Goal: Check status: Check status

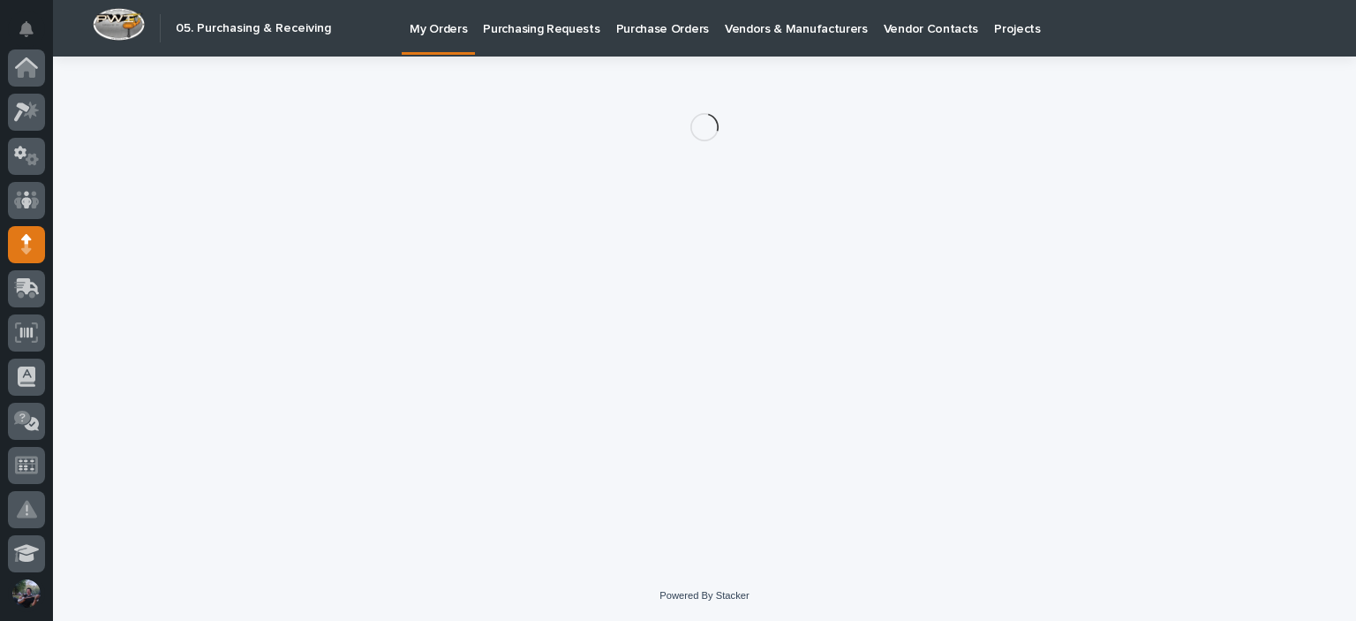
scroll to position [177, 0]
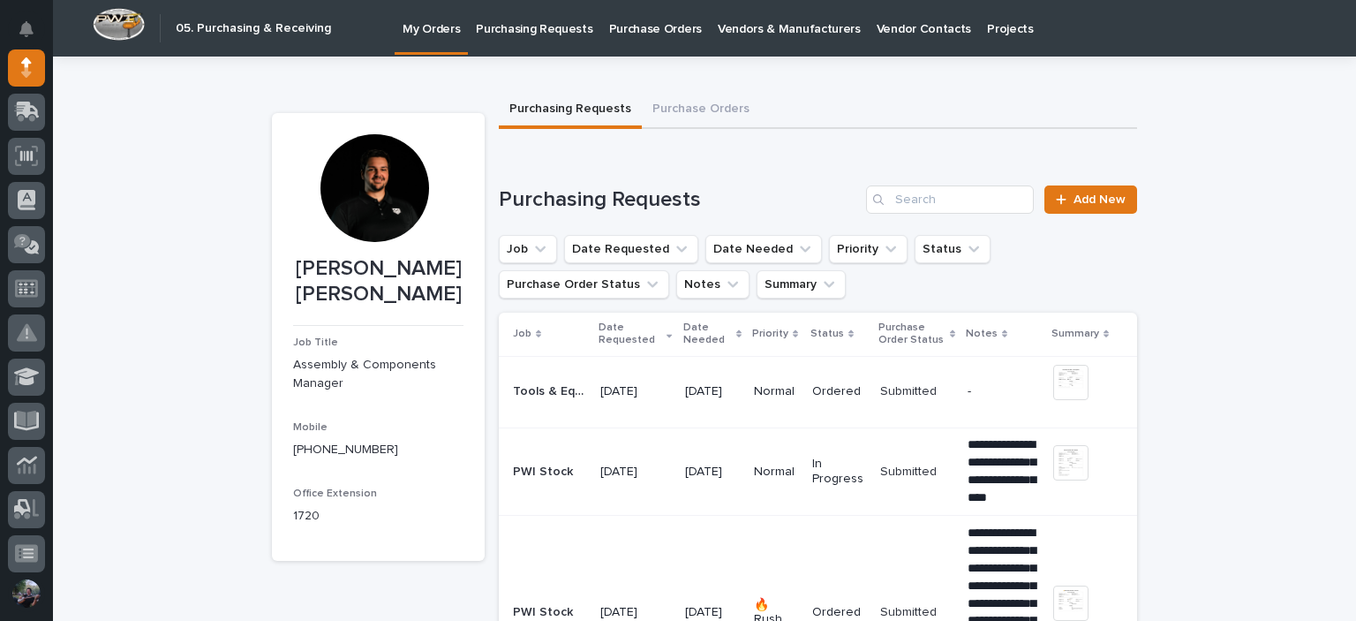
click at [554, 26] on p "Purchasing Requests" at bounding box center [534, 18] width 117 height 37
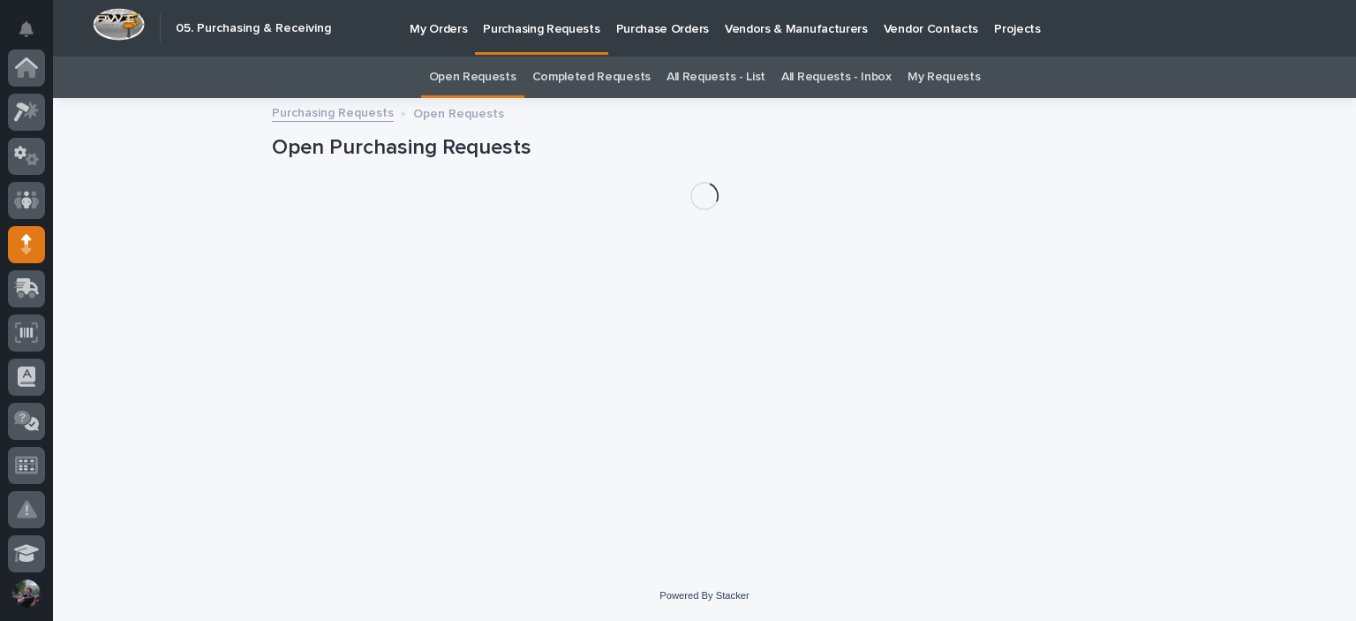
scroll to position [177, 0]
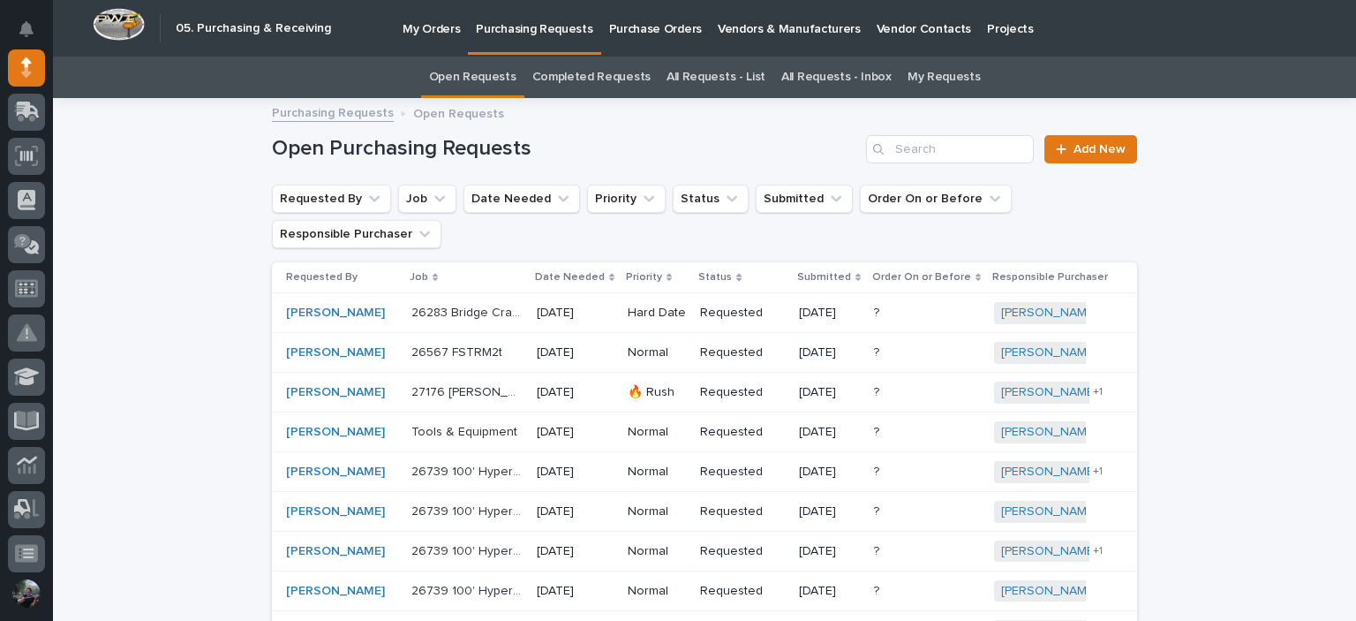
click at [638, 24] on p "Purchase Orders" at bounding box center [655, 18] width 93 height 37
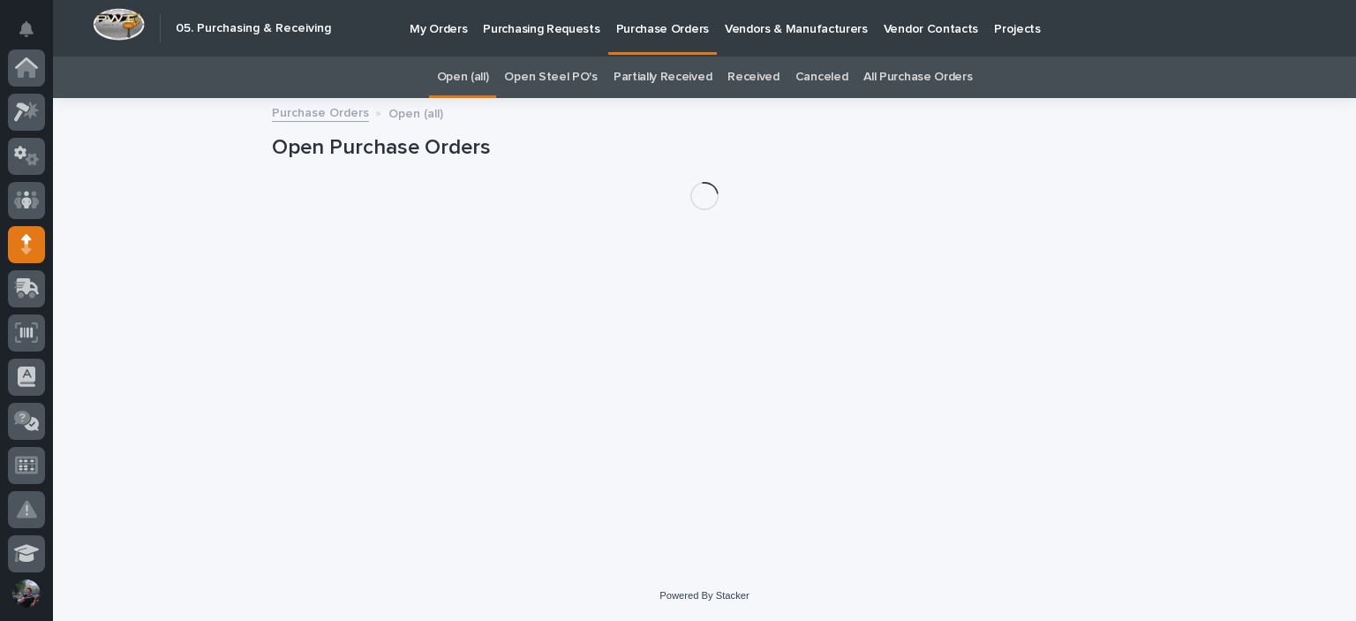
scroll to position [177, 0]
click at [930, 89] on link "All Purchase Orders" at bounding box center [917, 77] width 109 height 41
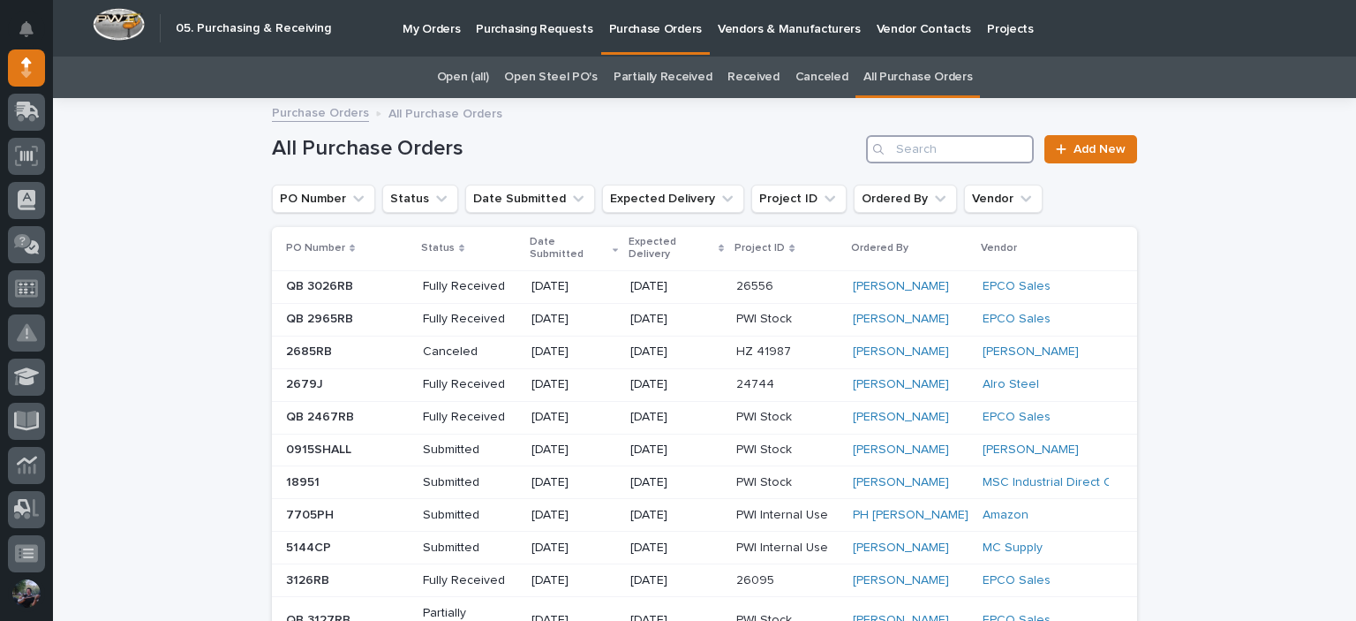
click at [921, 153] on input "Search" at bounding box center [950, 149] width 168 height 28
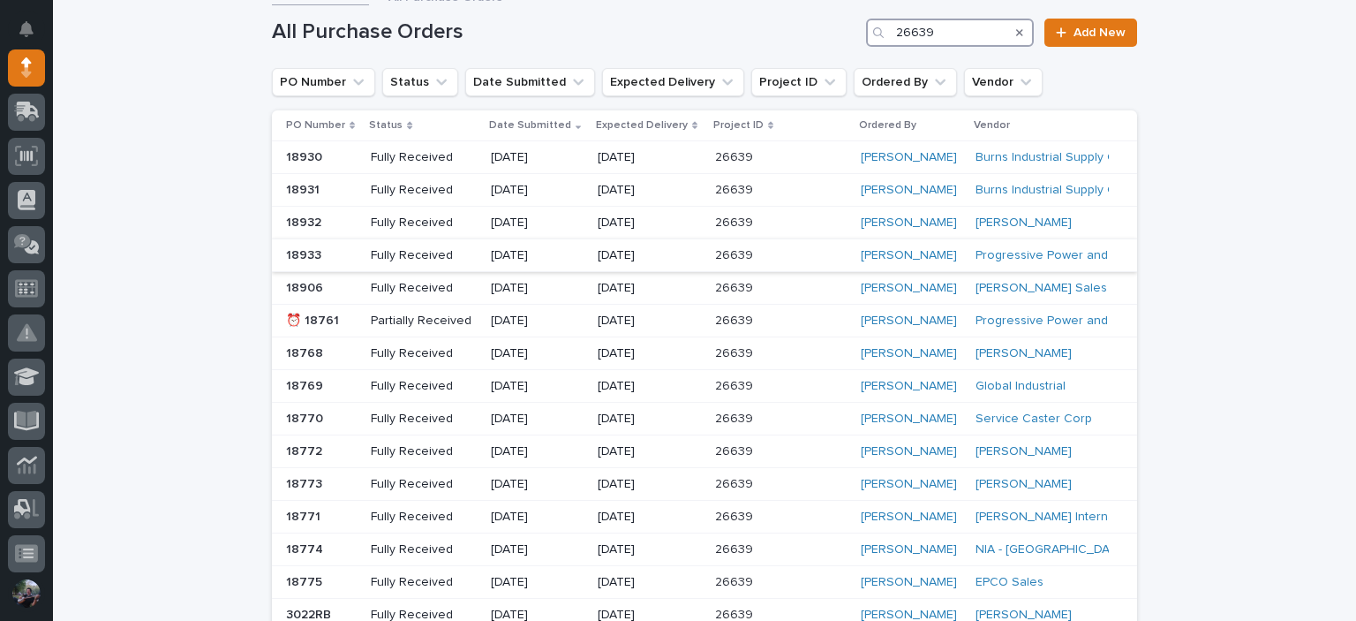
scroll to position [117, 0]
type input "26639"
click at [912, 286] on div "[PERSON_NAME]" at bounding box center [911, 287] width 101 height 15
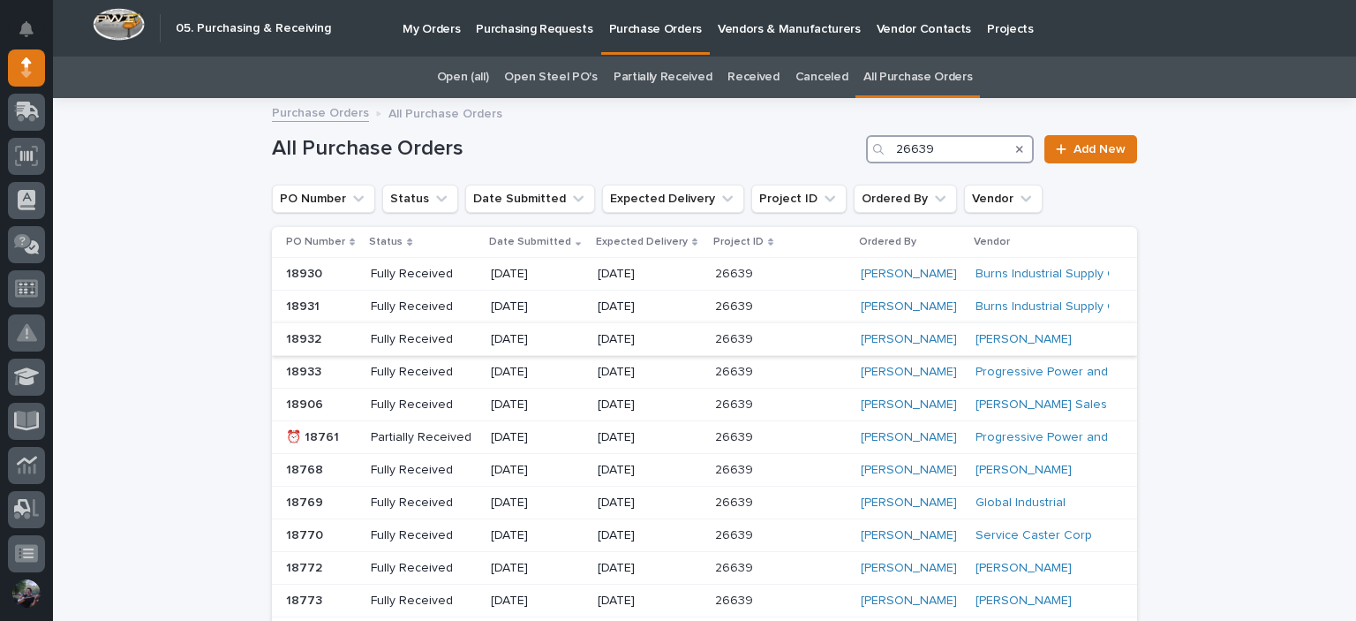
click at [970, 156] on input "26639" at bounding box center [950, 149] width 168 height 28
type input "2"
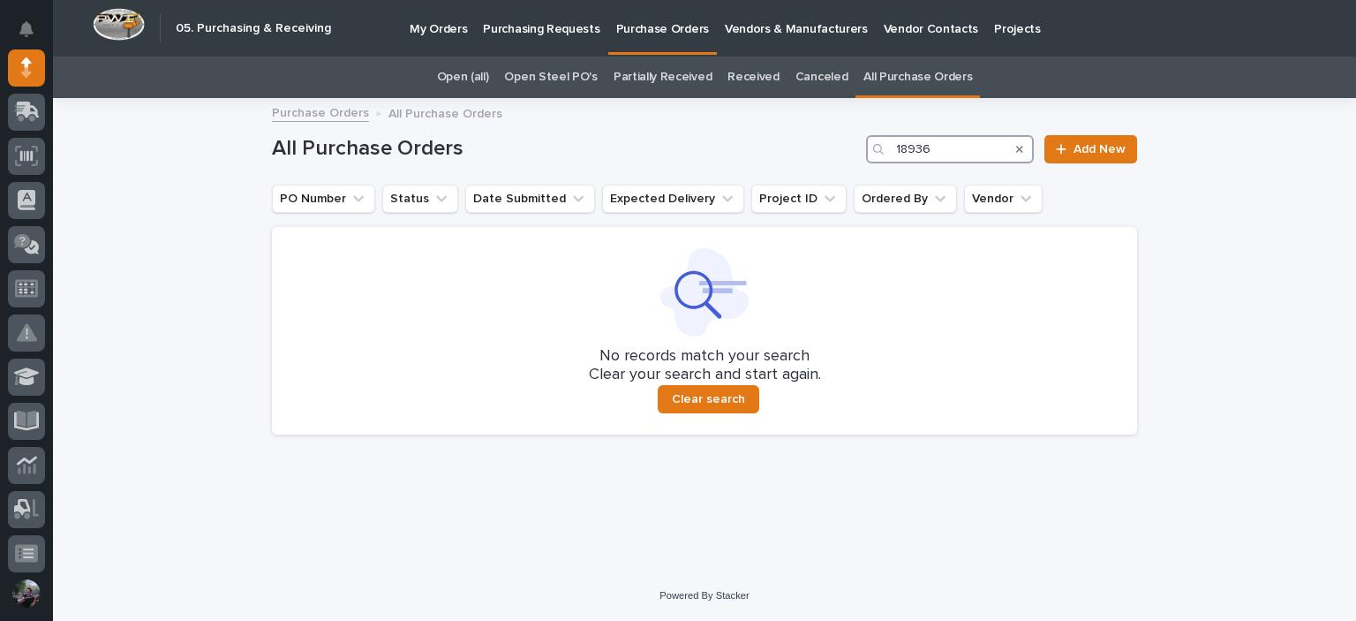
type input "18936"
click at [1019, 152] on icon "Search" at bounding box center [1019, 149] width 7 height 11
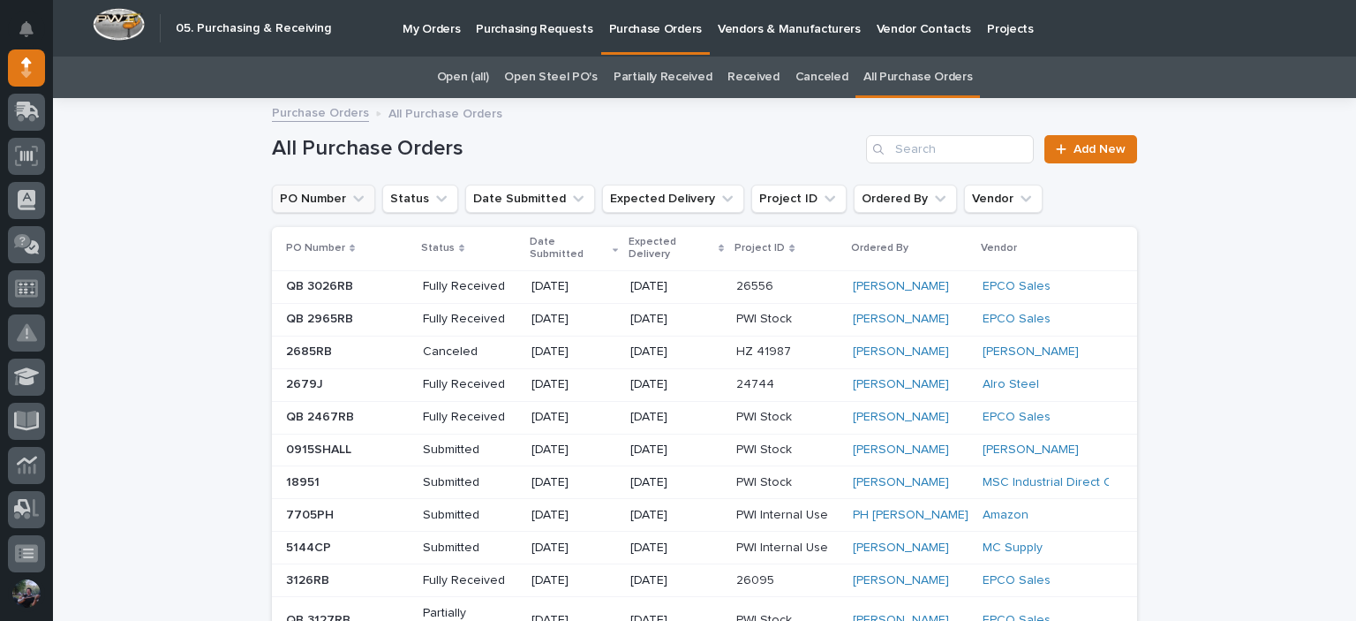
click at [323, 198] on button "PO Number" at bounding box center [323, 199] width 103 height 28
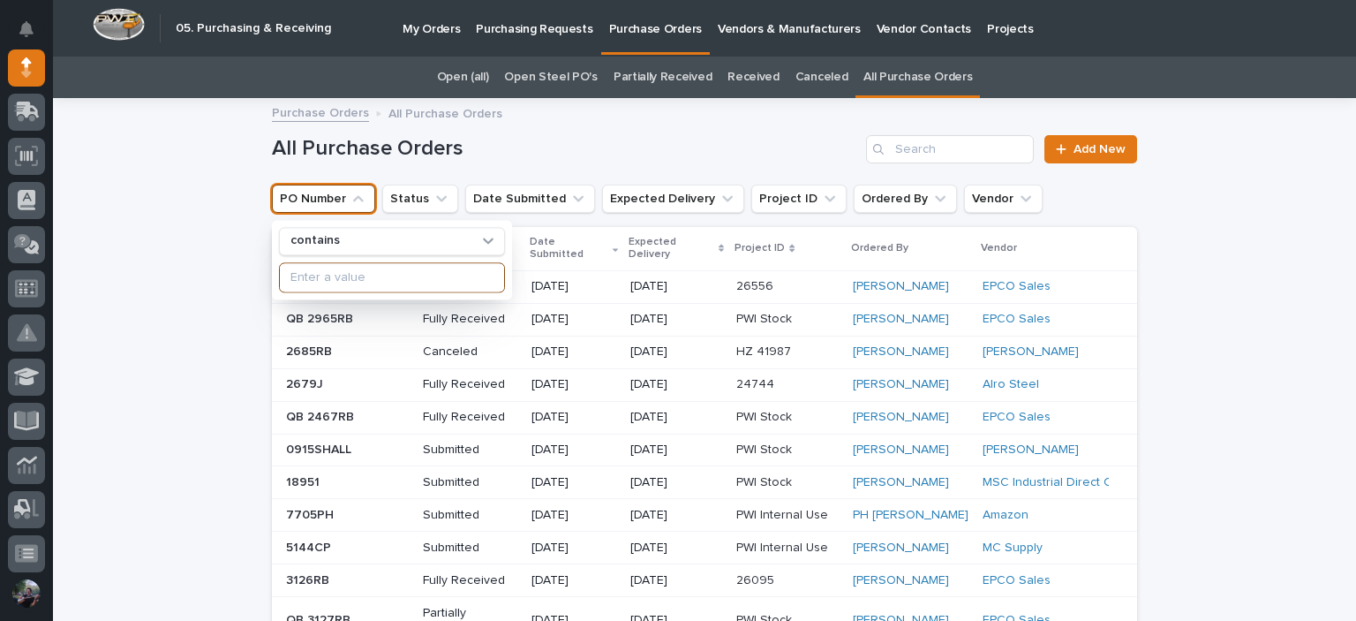
click at [337, 282] on input at bounding box center [392, 277] width 224 height 28
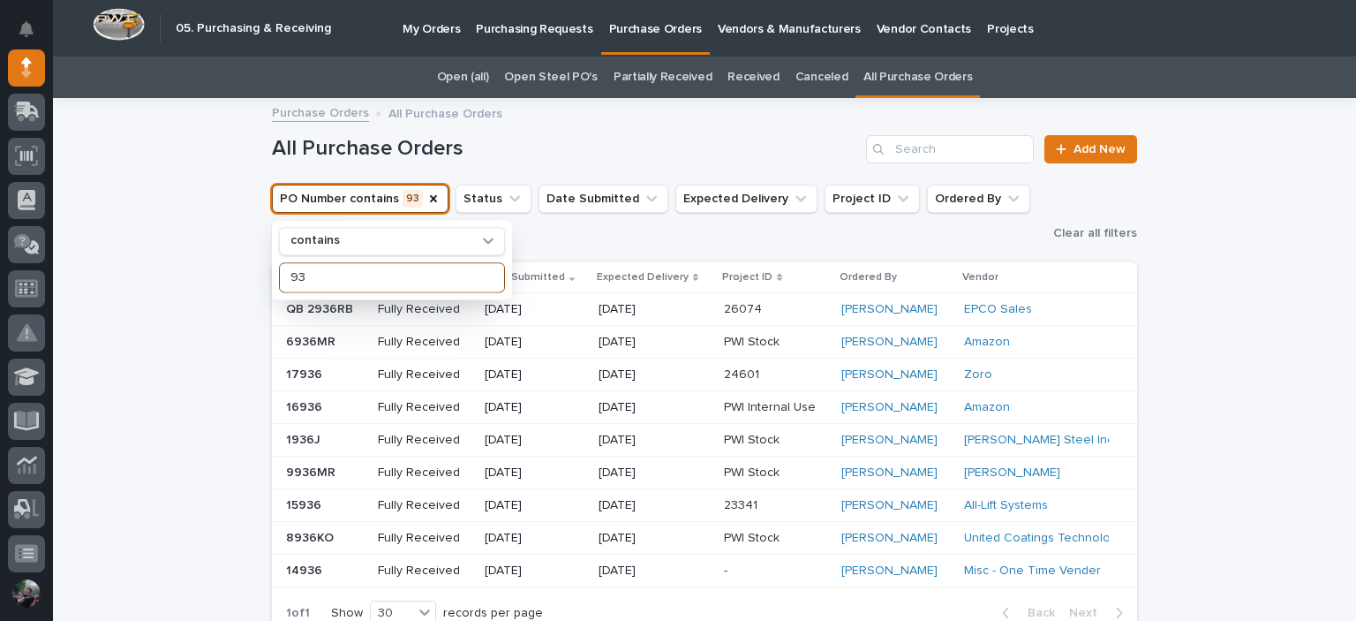
type input "9"
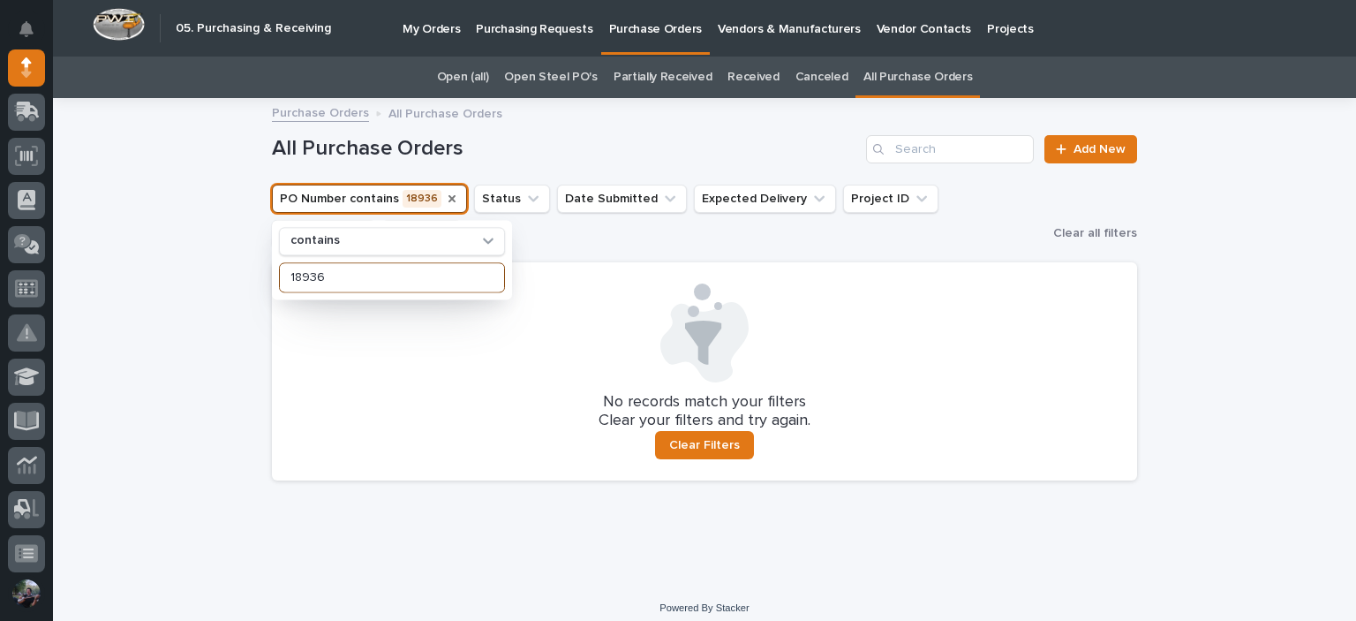
type input "18936"
click at [445, 200] on icon "PO Number" at bounding box center [452, 199] width 14 height 14
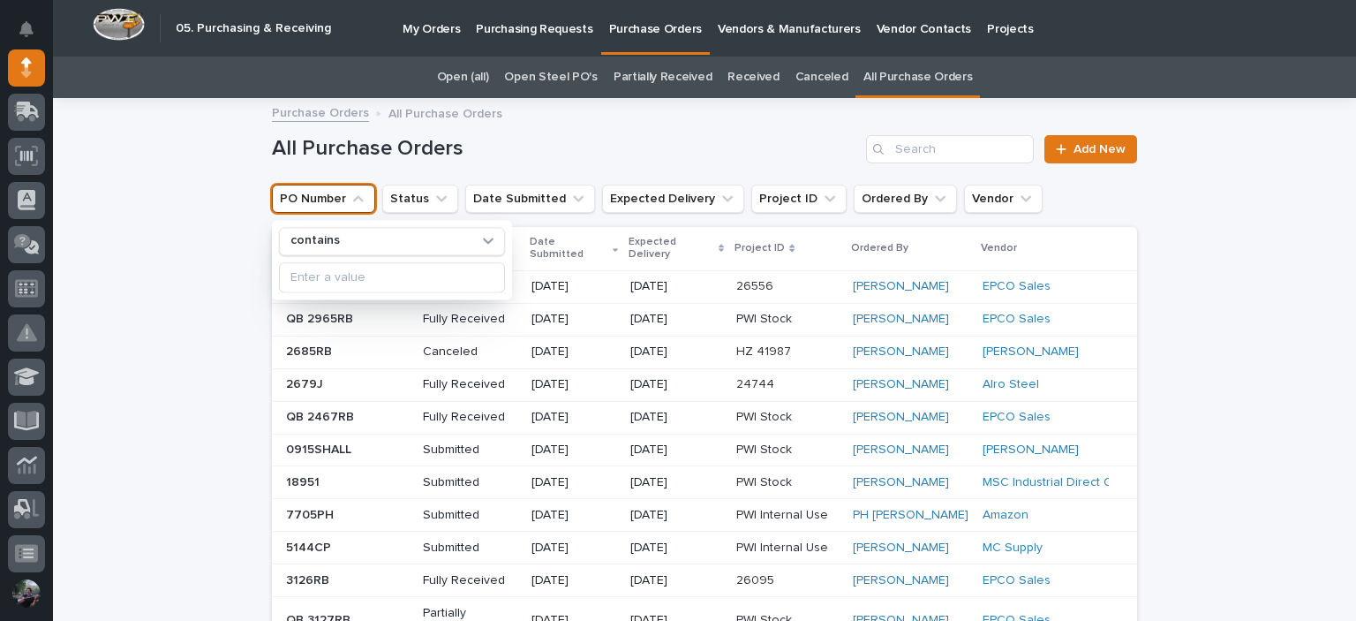
click at [412, 128] on div "All Purchase Orders Add New" at bounding box center [704, 142] width 865 height 85
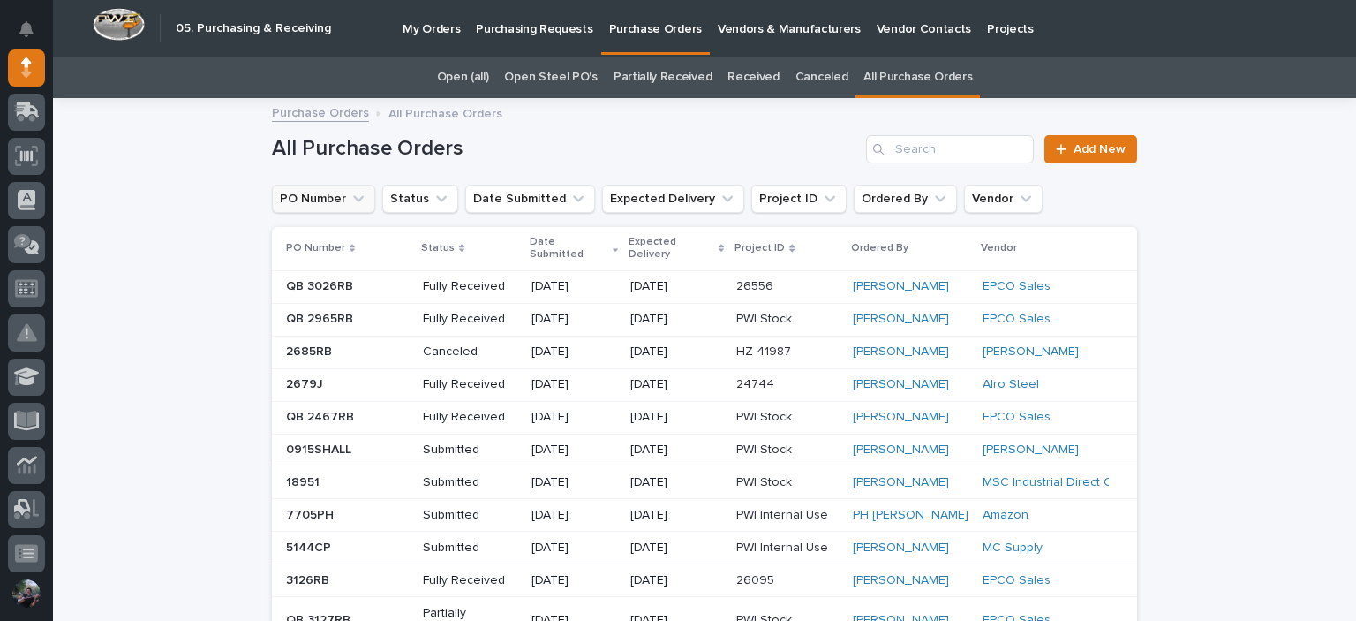
click at [388, 144] on h1 "All Purchase Orders" at bounding box center [565, 149] width 587 height 26
click at [380, 149] on h1 "All Purchase Orders" at bounding box center [565, 149] width 587 height 26
click at [374, 150] on h1 "All Purchase Orders" at bounding box center [565, 149] width 587 height 26
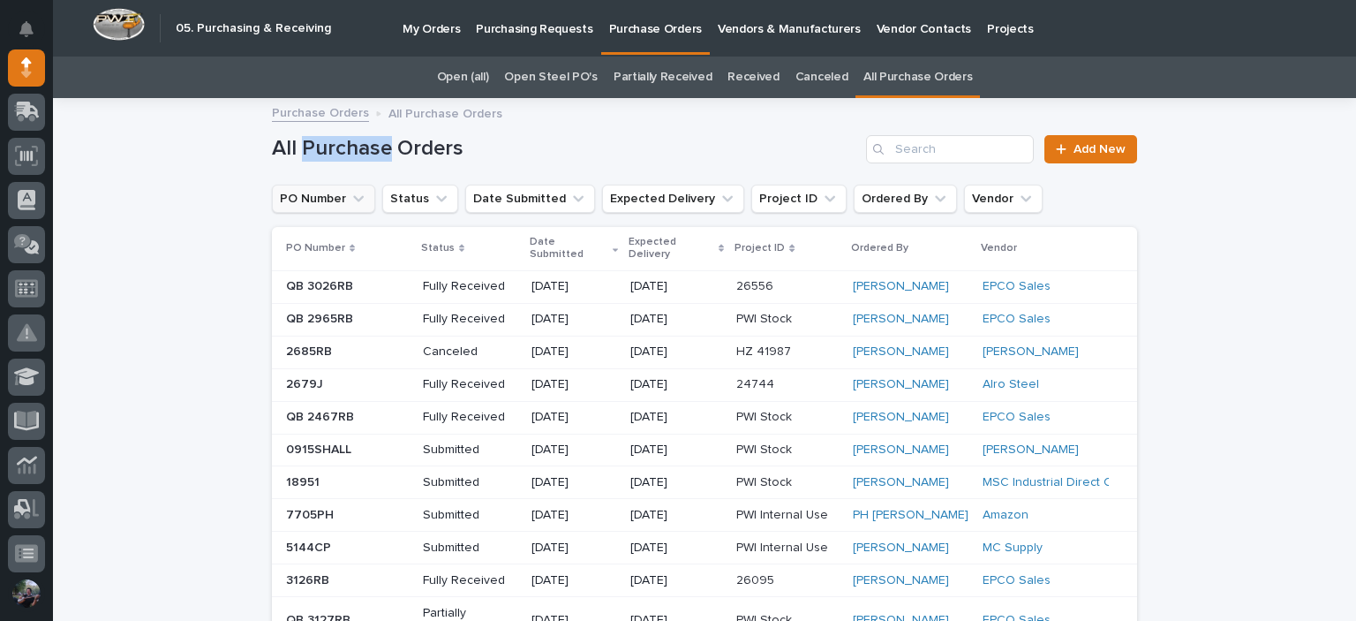
click at [374, 150] on h1 "All Purchase Orders" at bounding box center [565, 149] width 587 height 26
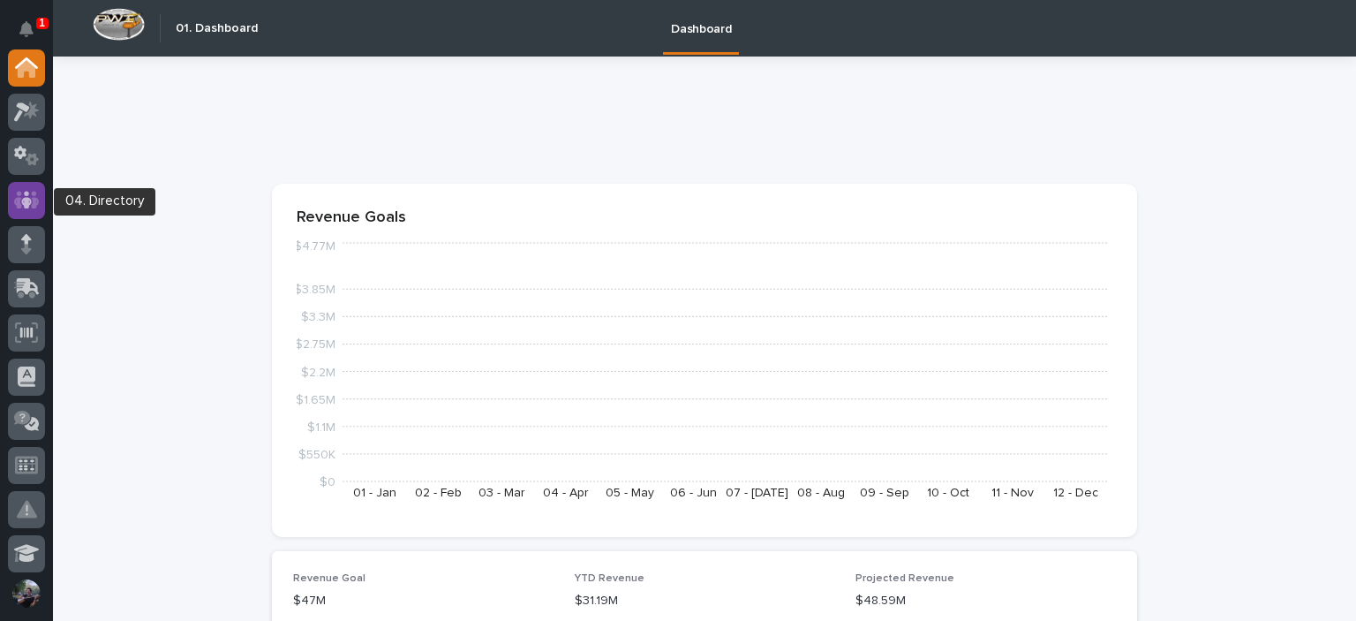
click at [32, 200] on icon at bounding box center [27, 200] width 26 height 20
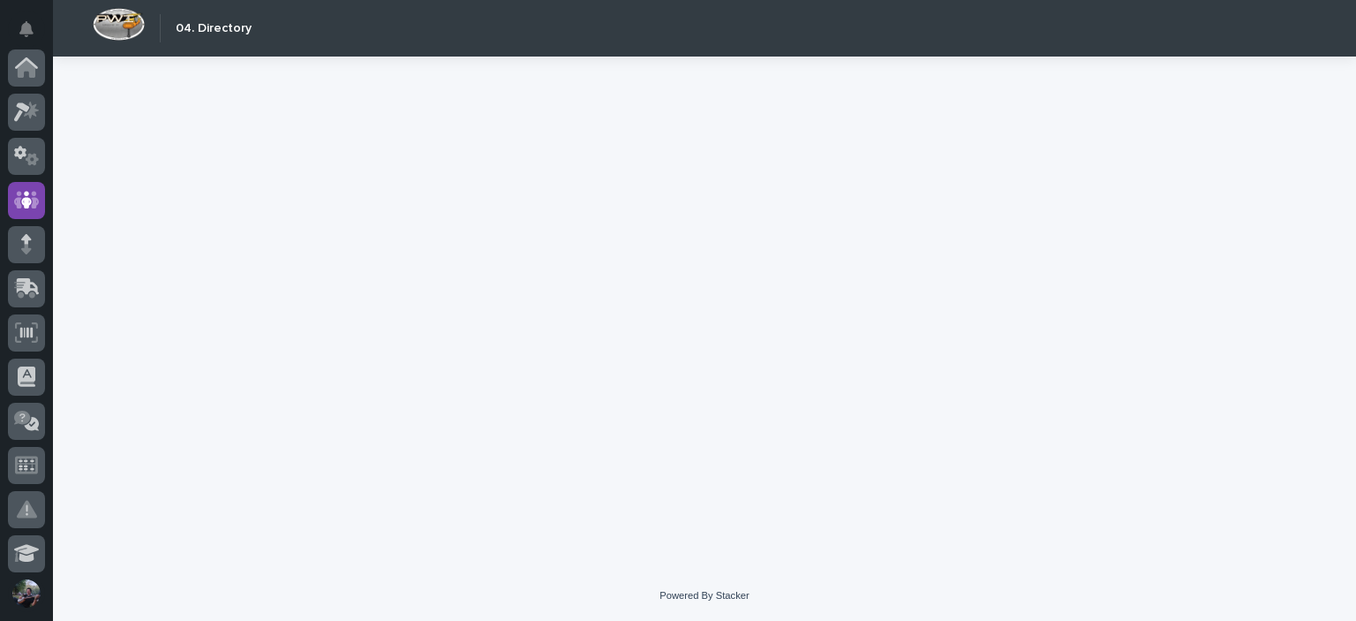
scroll to position [132, 0]
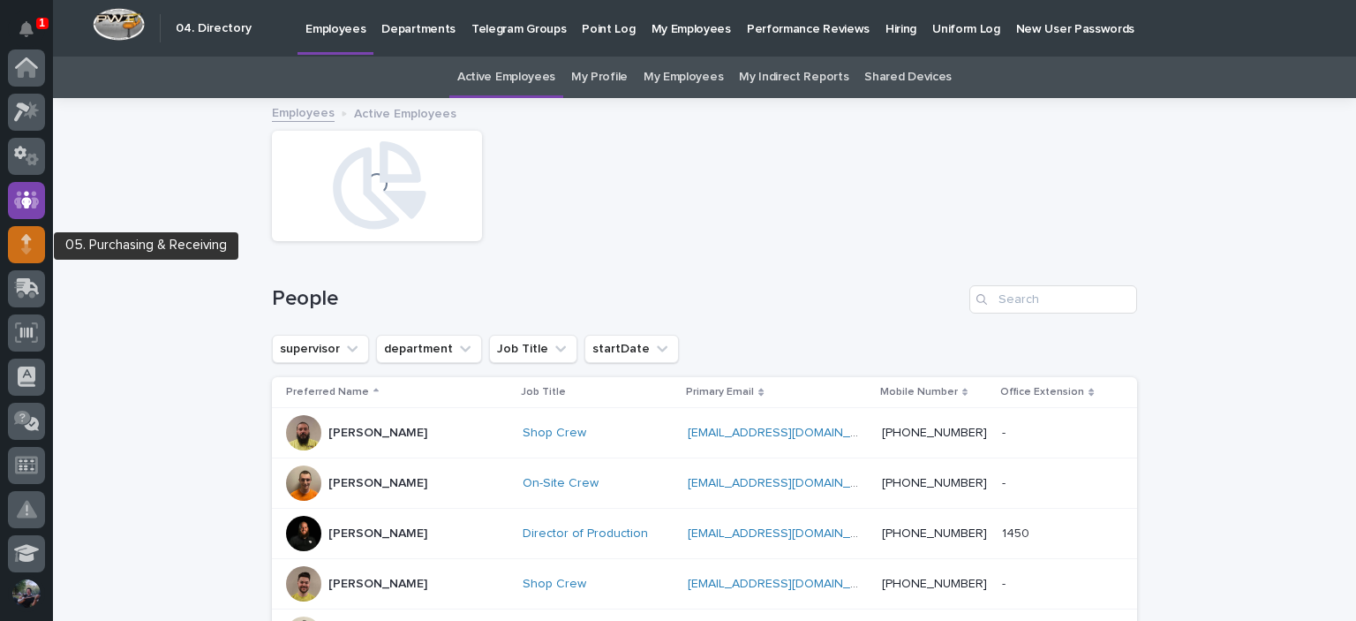
click at [35, 236] on div at bounding box center [26, 244] width 37 height 37
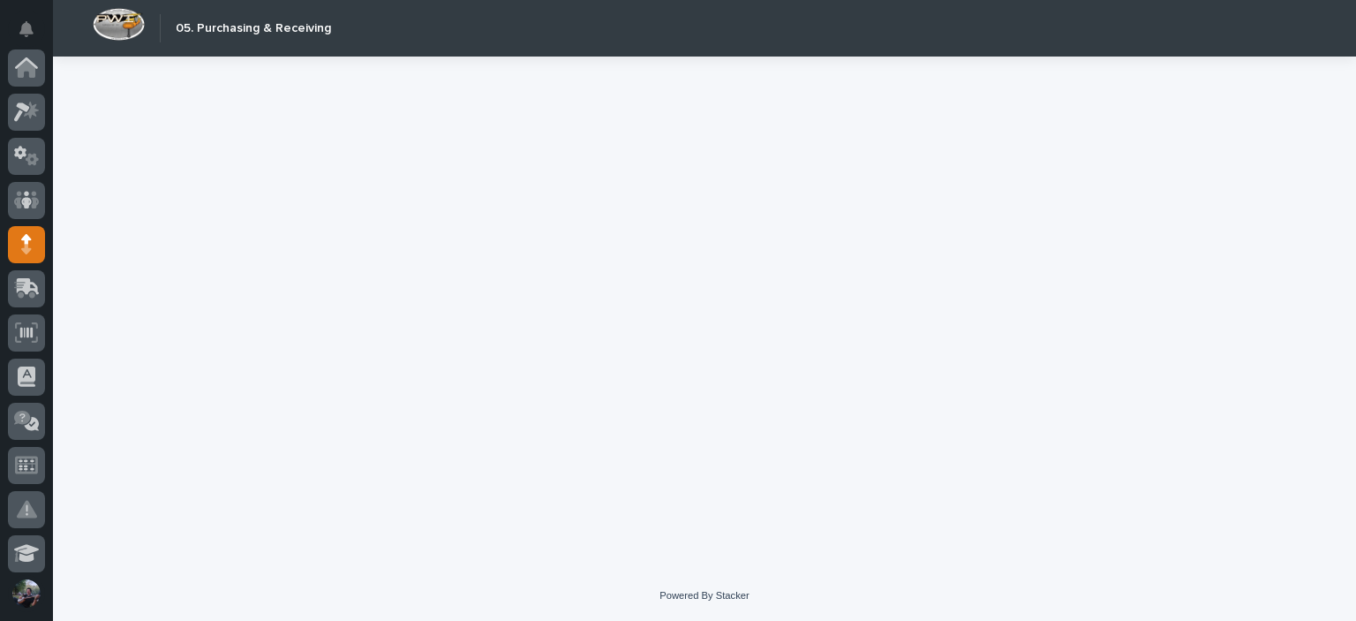
scroll to position [177, 0]
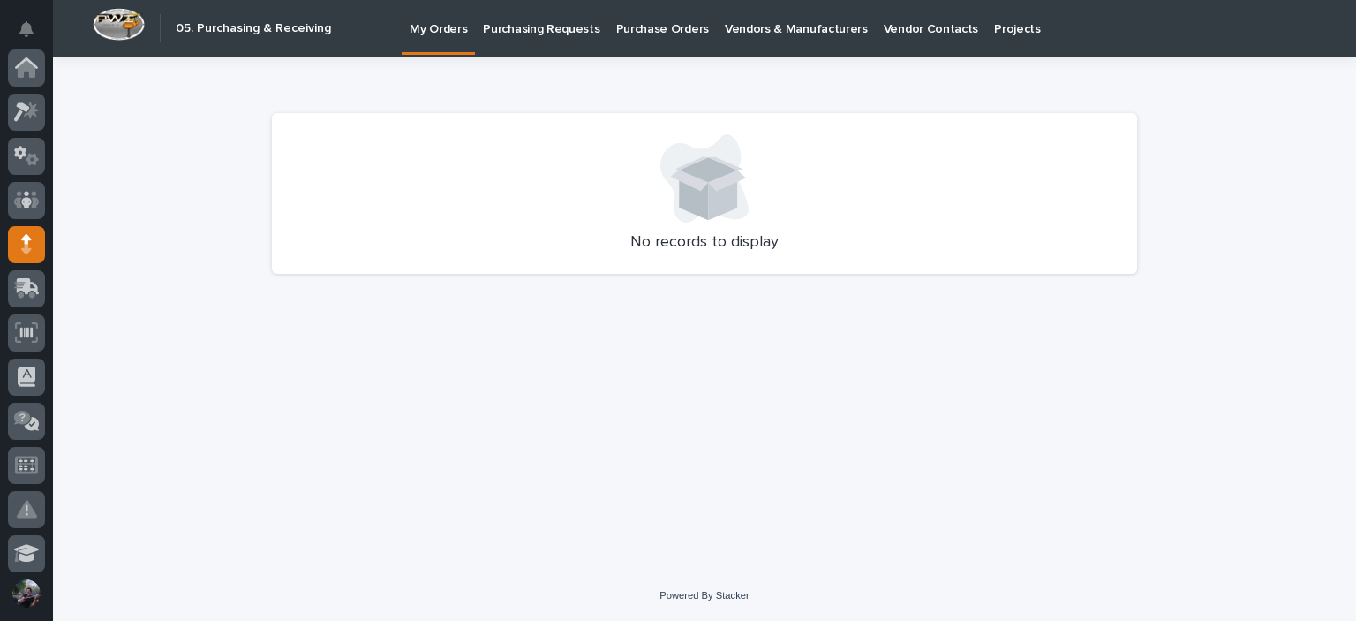
scroll to position [177, 0]
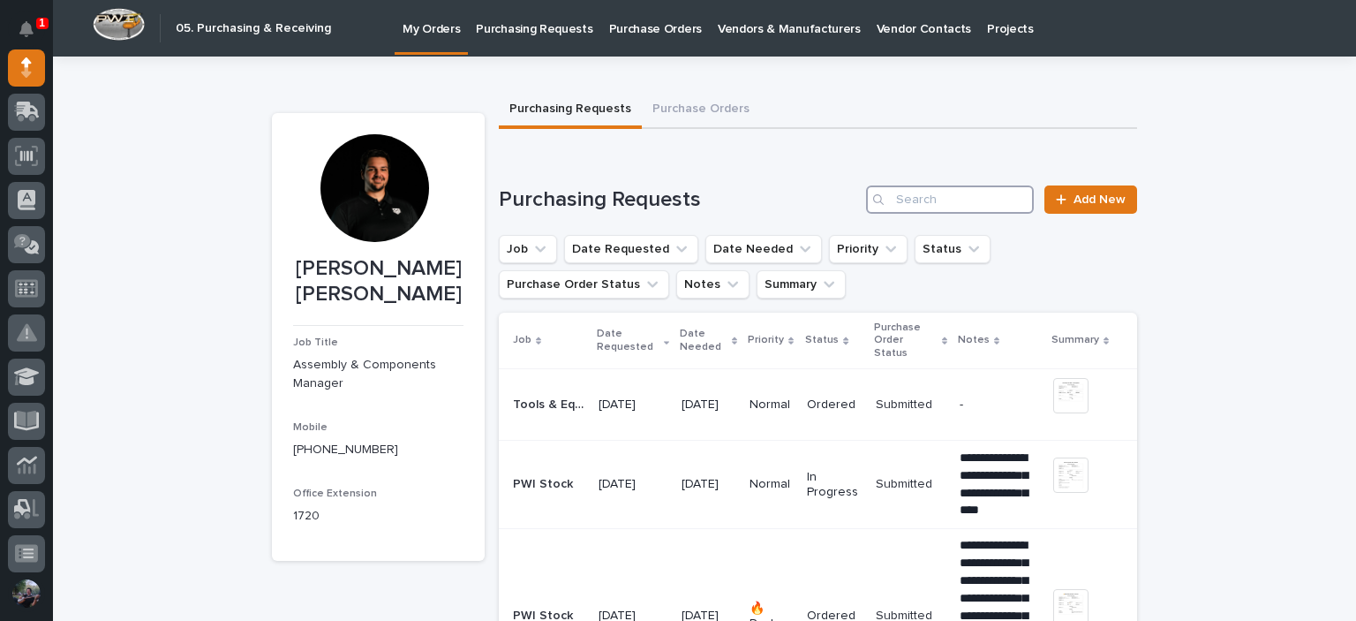
click at [959, 195] on input "Search" at bounding box center [950, 199] width 168 height 28
click at [650, 31] on p "Purchase Orders" at bounding box center [655, 18] width 93 height 37
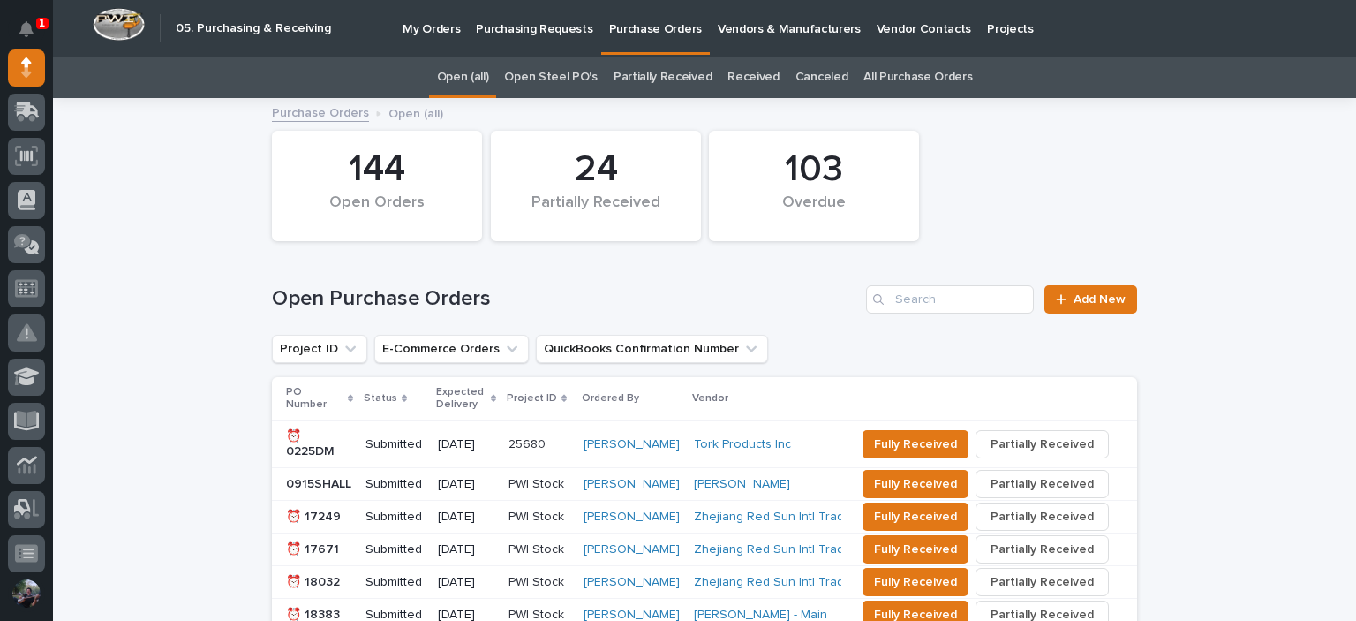
click at [539, 21] on p "Purchasing Requests" at bounding box center [534, 18] width 117 height 37
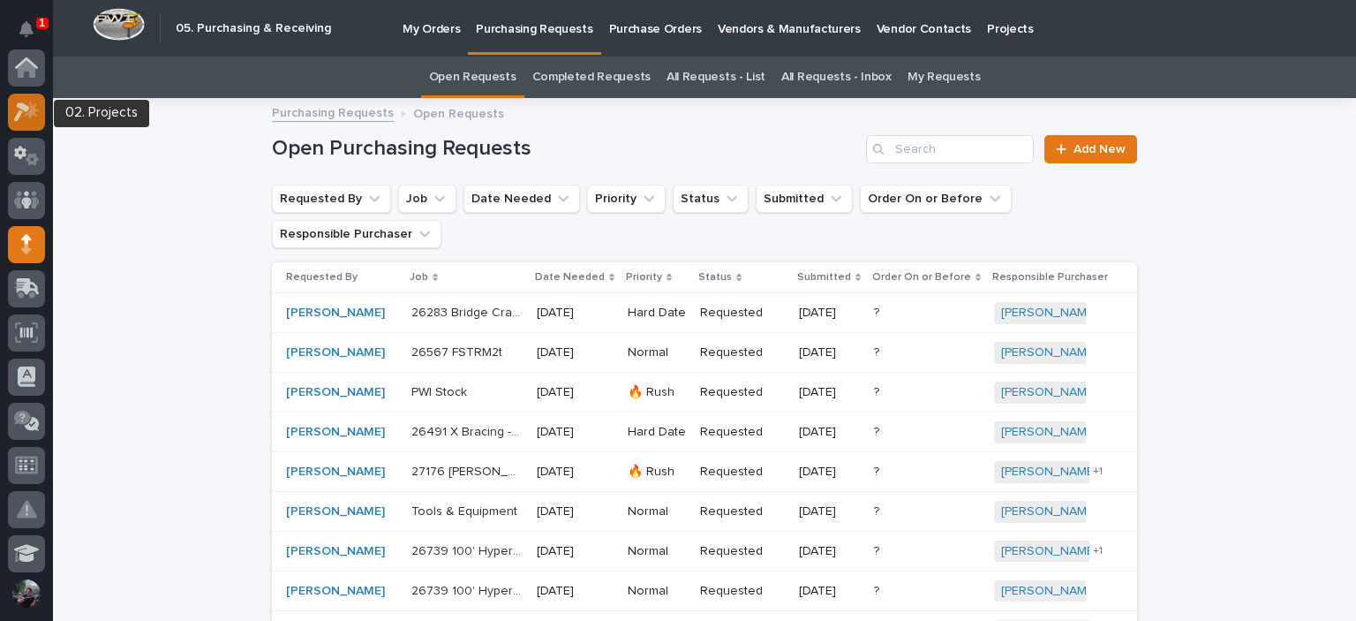
click at [34, 105] on icon at bounding box center [31, 110] width 15 height 18
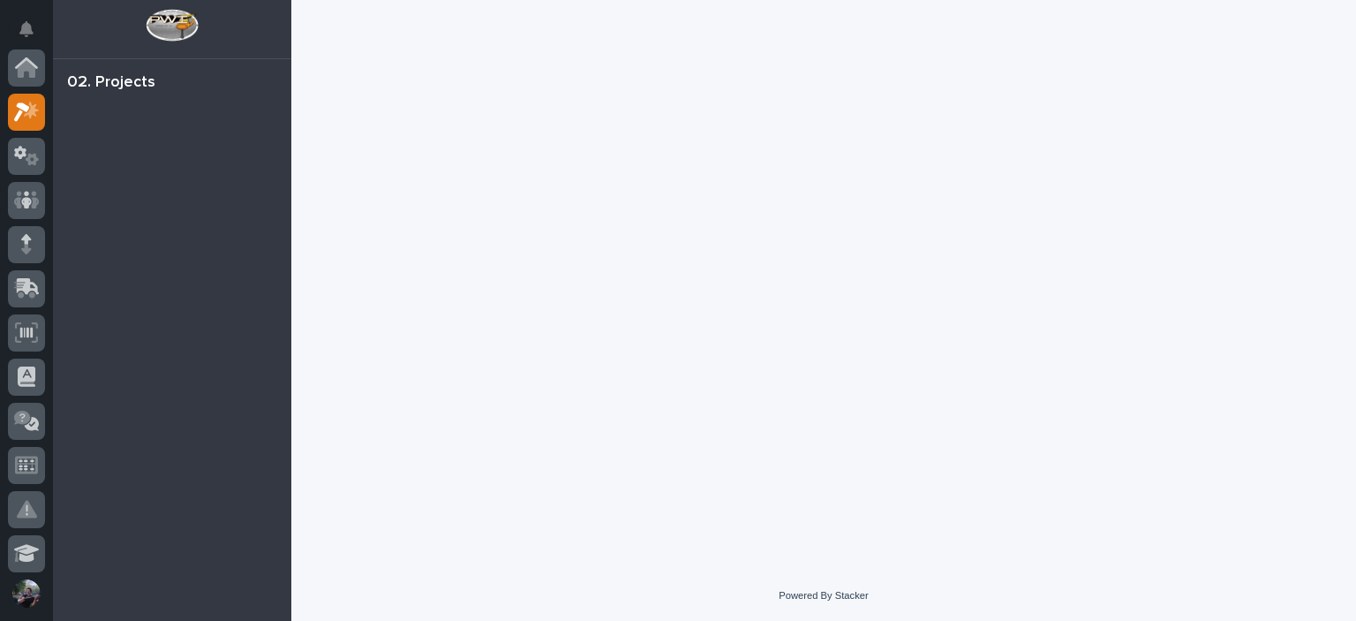
scroll to position [44, 0]
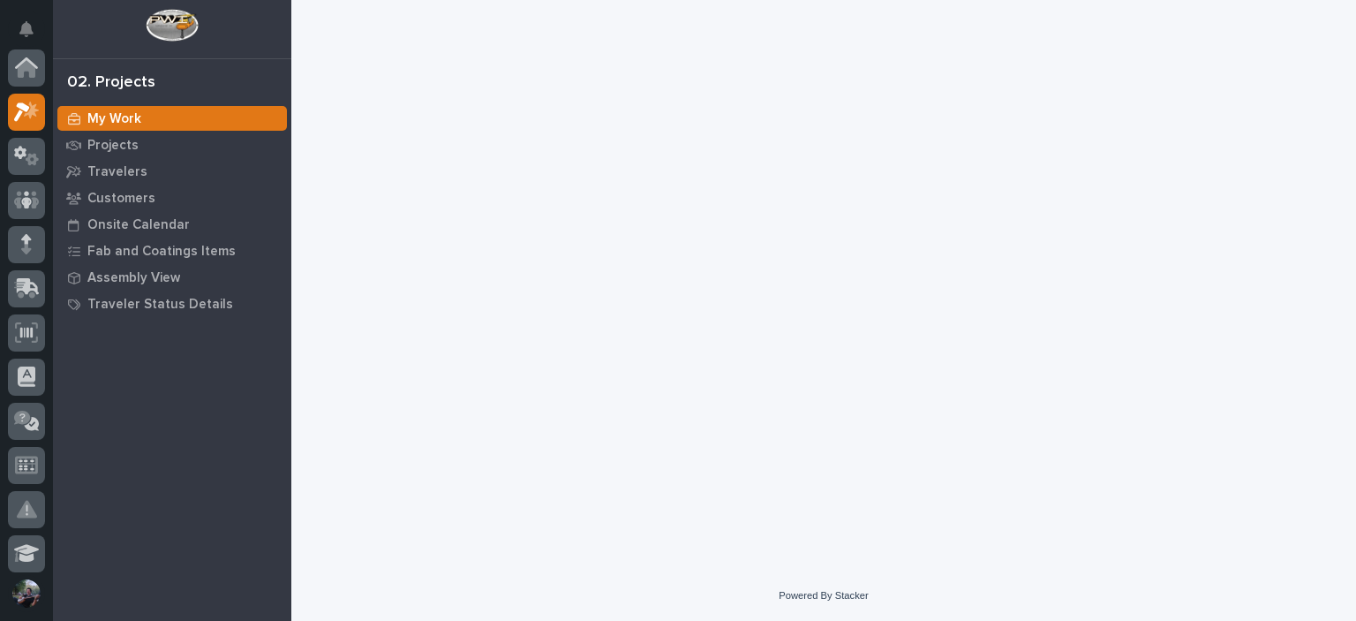
scroll to position [44, 0]
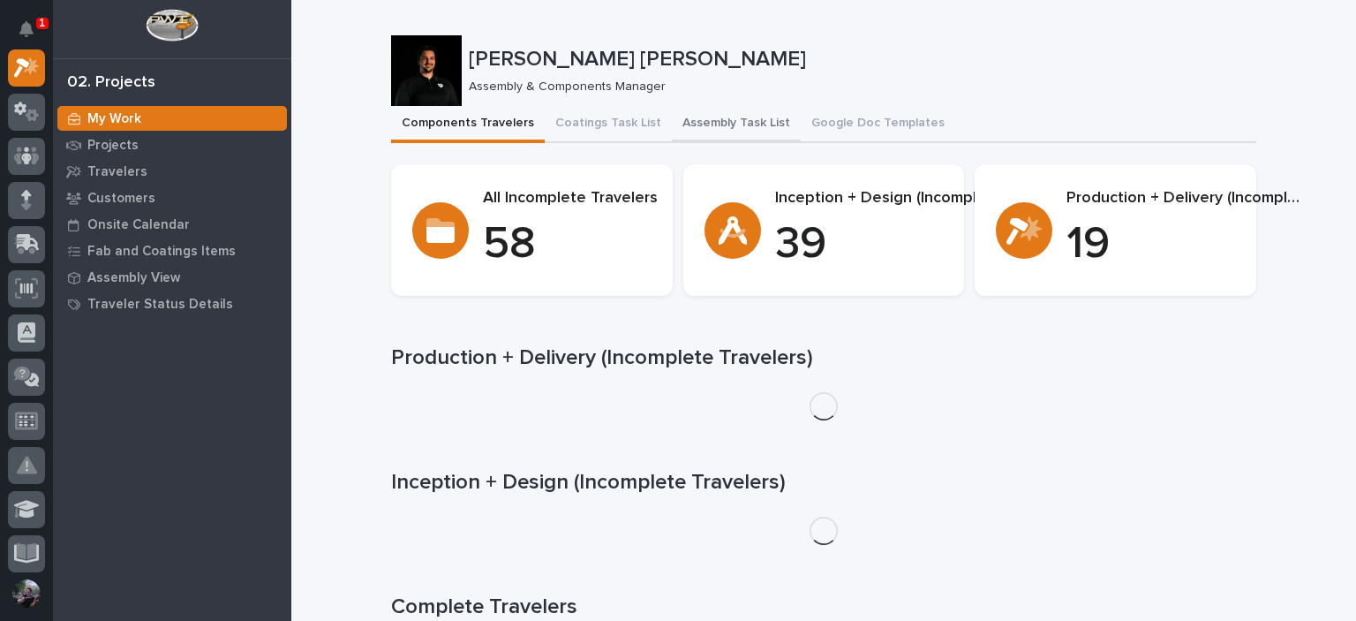
click at [698, 114] on button "Assembly Task List" at bounding box center [736, 124] width 129 height 37
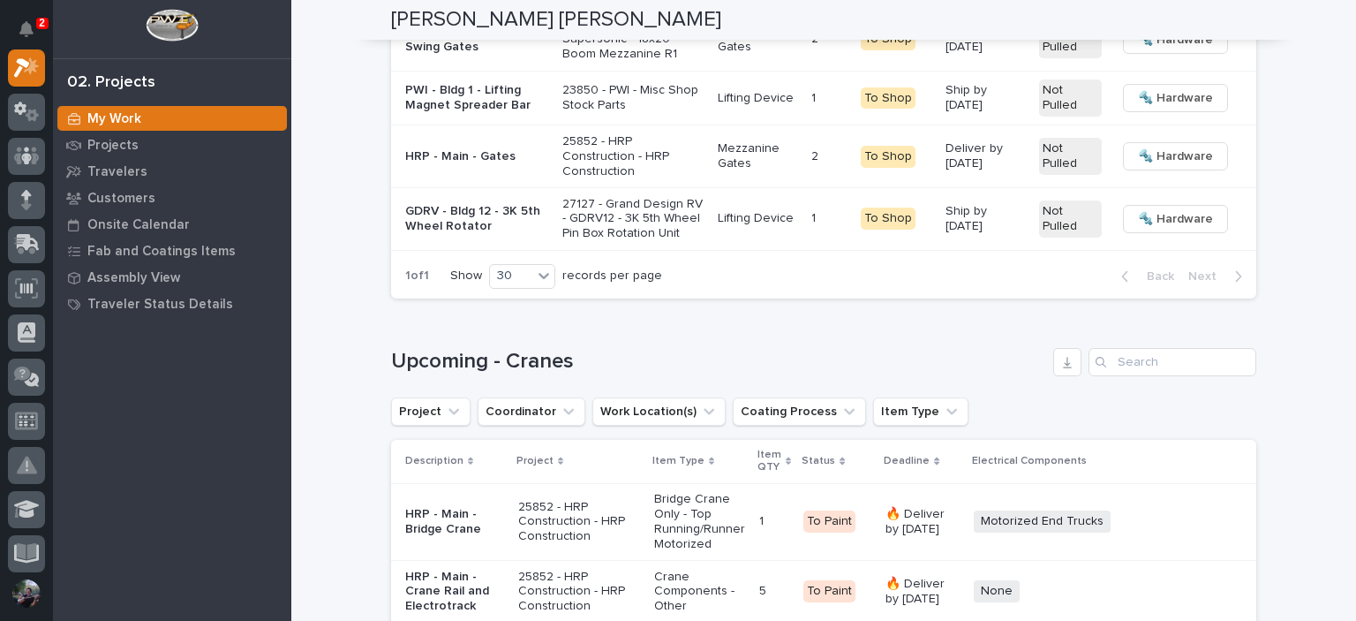
scroll to position [3002, 0]
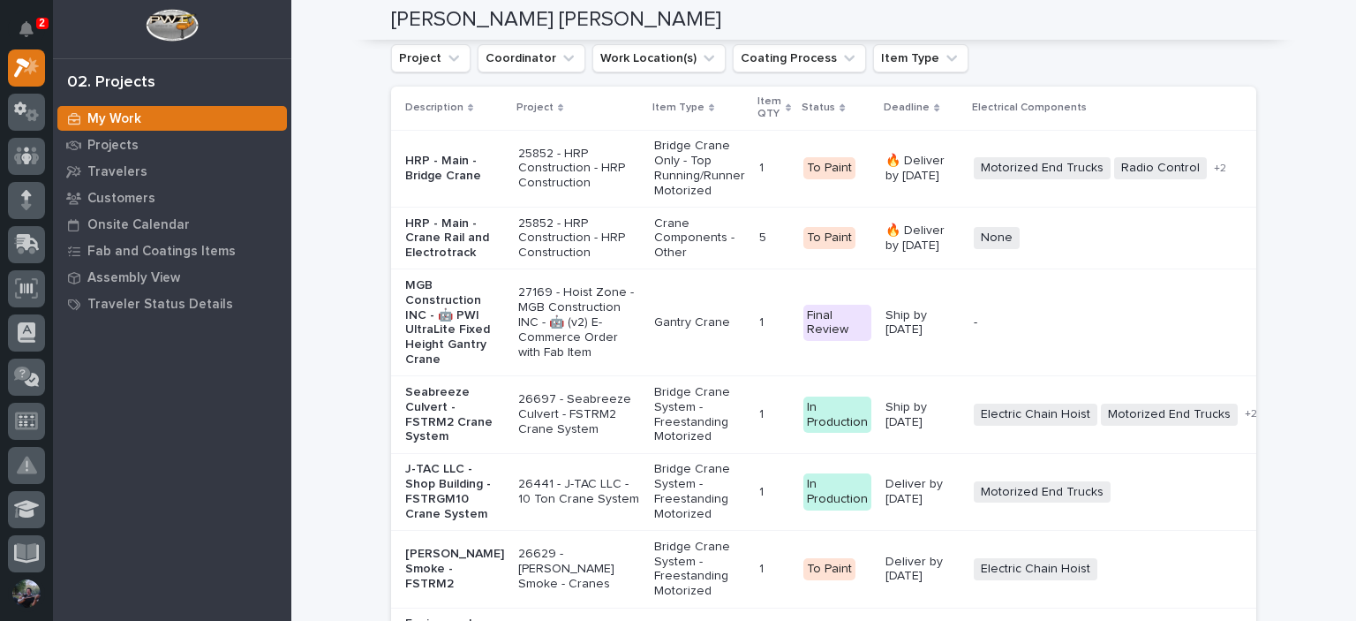
click at [1136, 23] on input "Search" at bounding box center [1173, 9] width 168 height 28
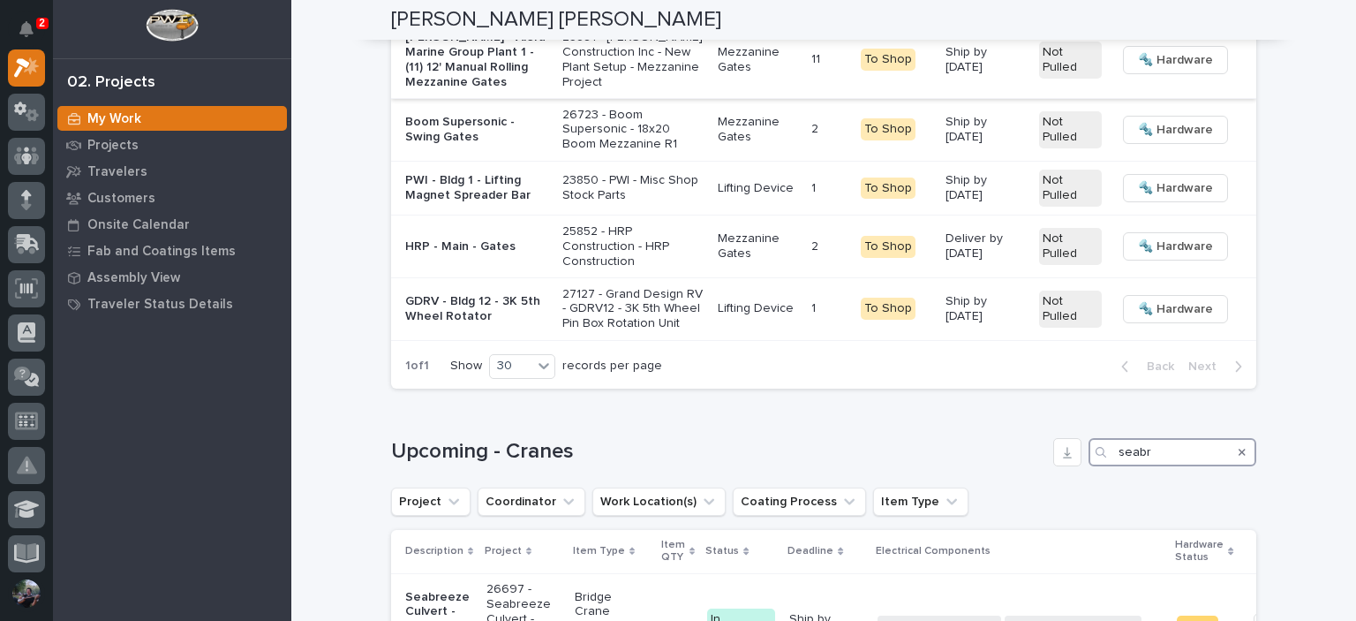
scroll to position [2147, 0]
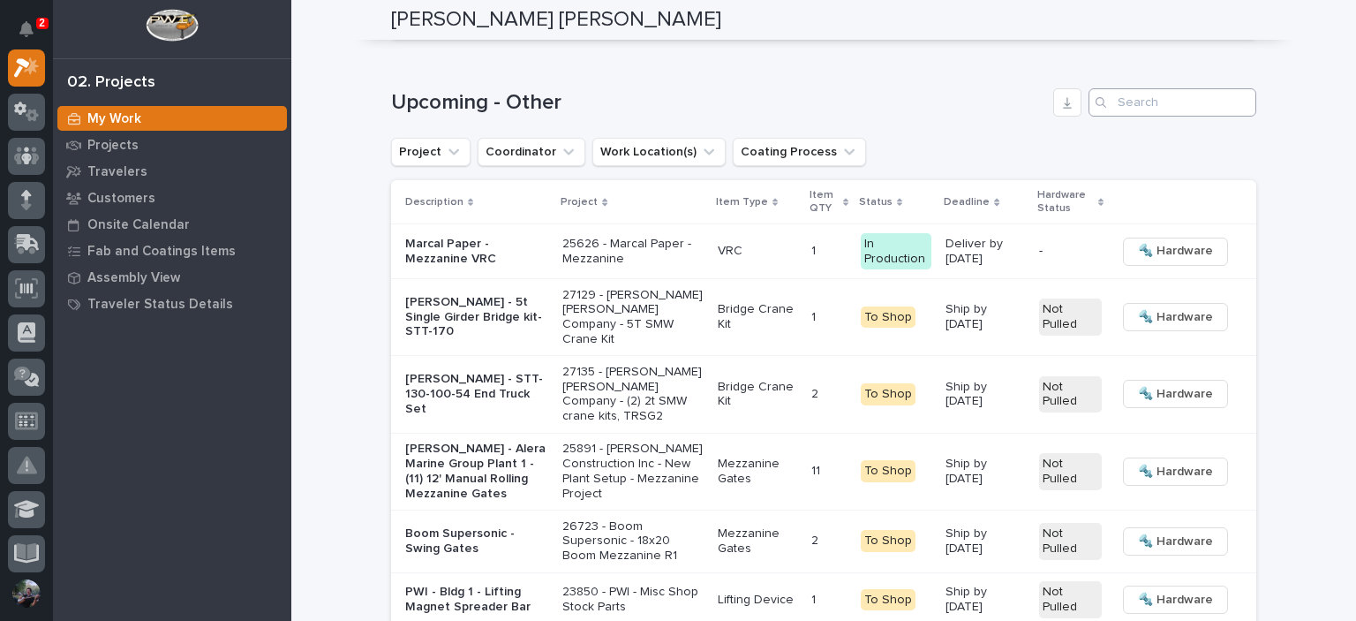
type input "seabr"
click at [1137, 117] on input "Search" at bounding box center [1173, 102] width 168 height 28
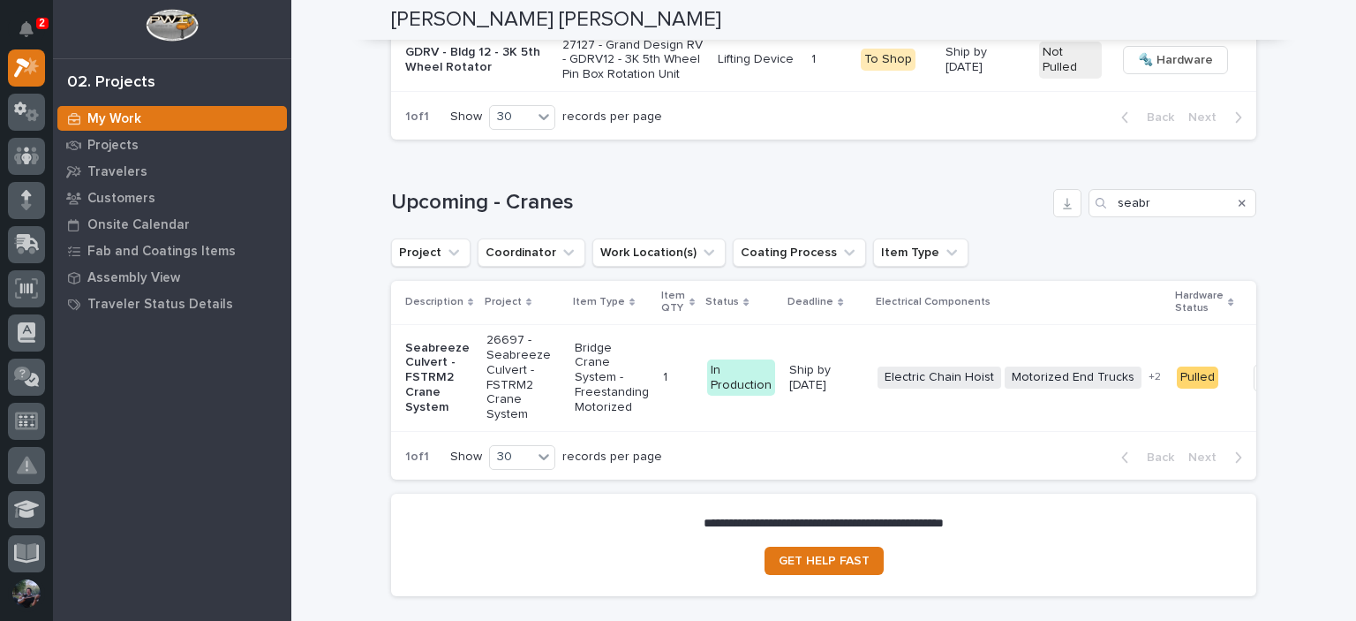
scroll to position [2971, 0]
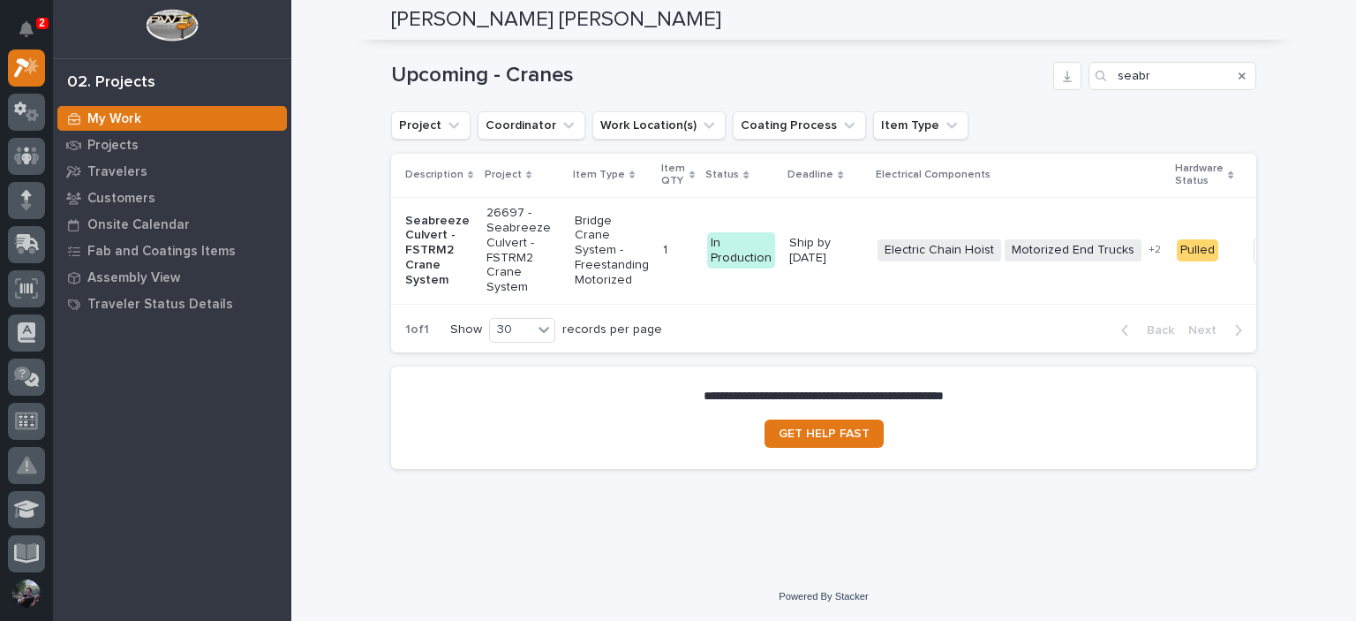
click at [818, 266] on p "Ship by 9/19/25" at bounding box center [826, 251] width 74 height 30
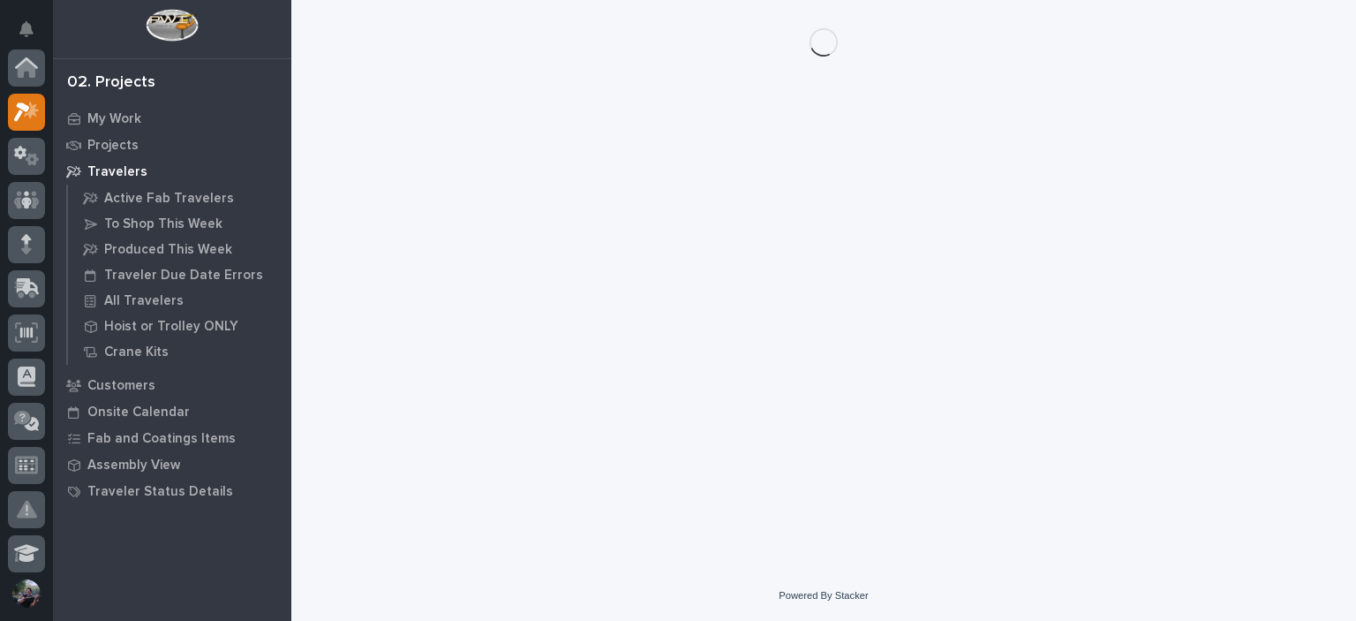
scroll to position [44, 0]
